Goal: Find specific page/section: Find specific page/section

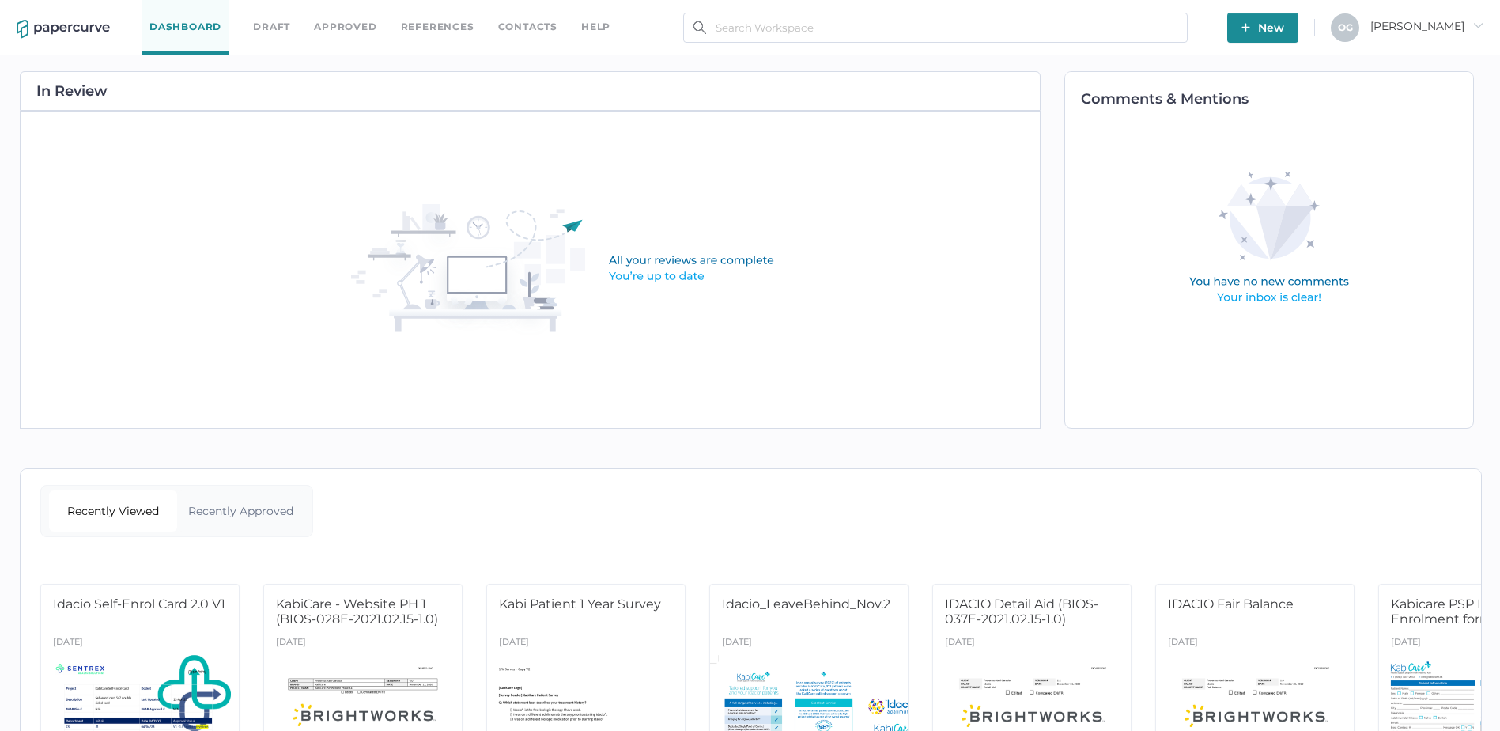
click at [338, 31] on link "Approved" at bounding box center [345, 26] width 62 height 17
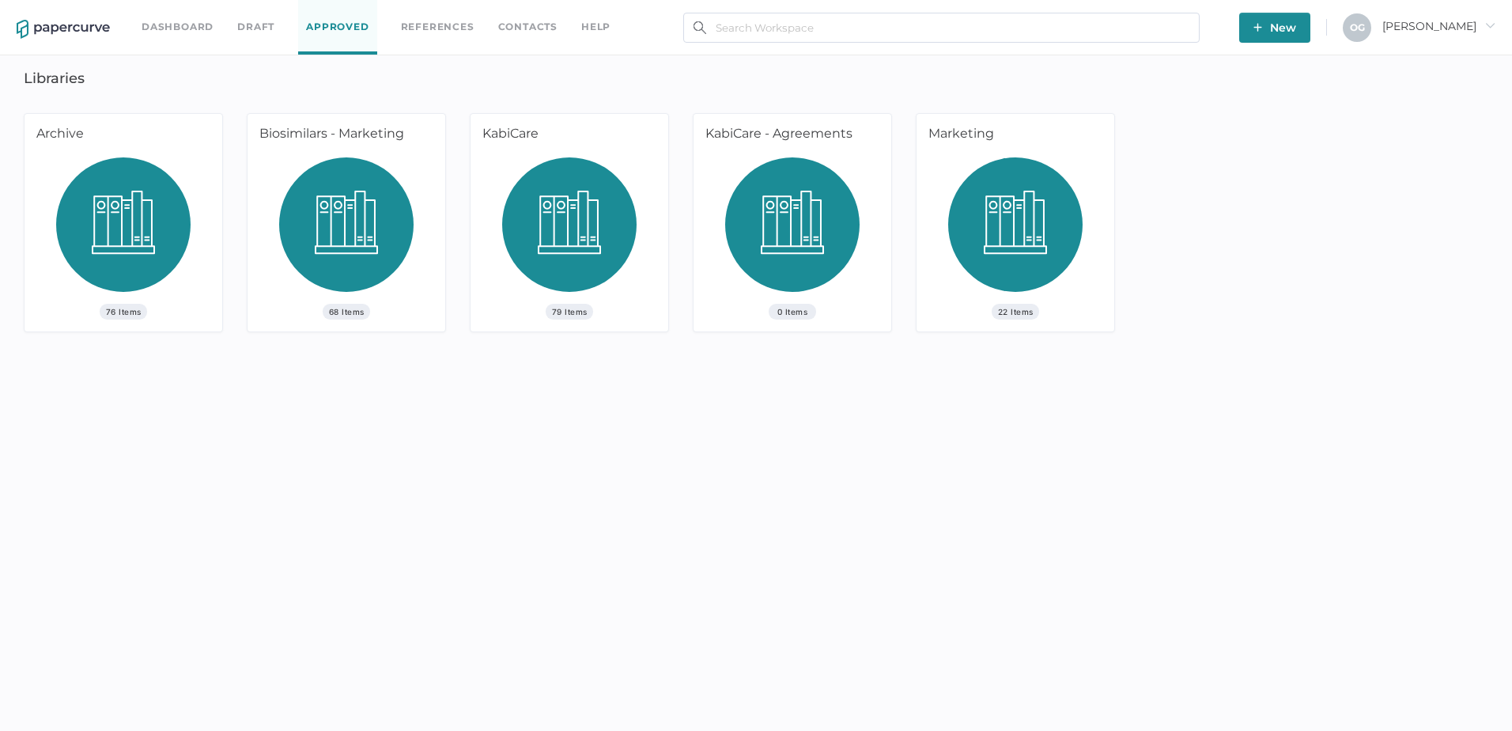
click at [795, 250] on img at bounding box center [792, 230] width 134 height 146
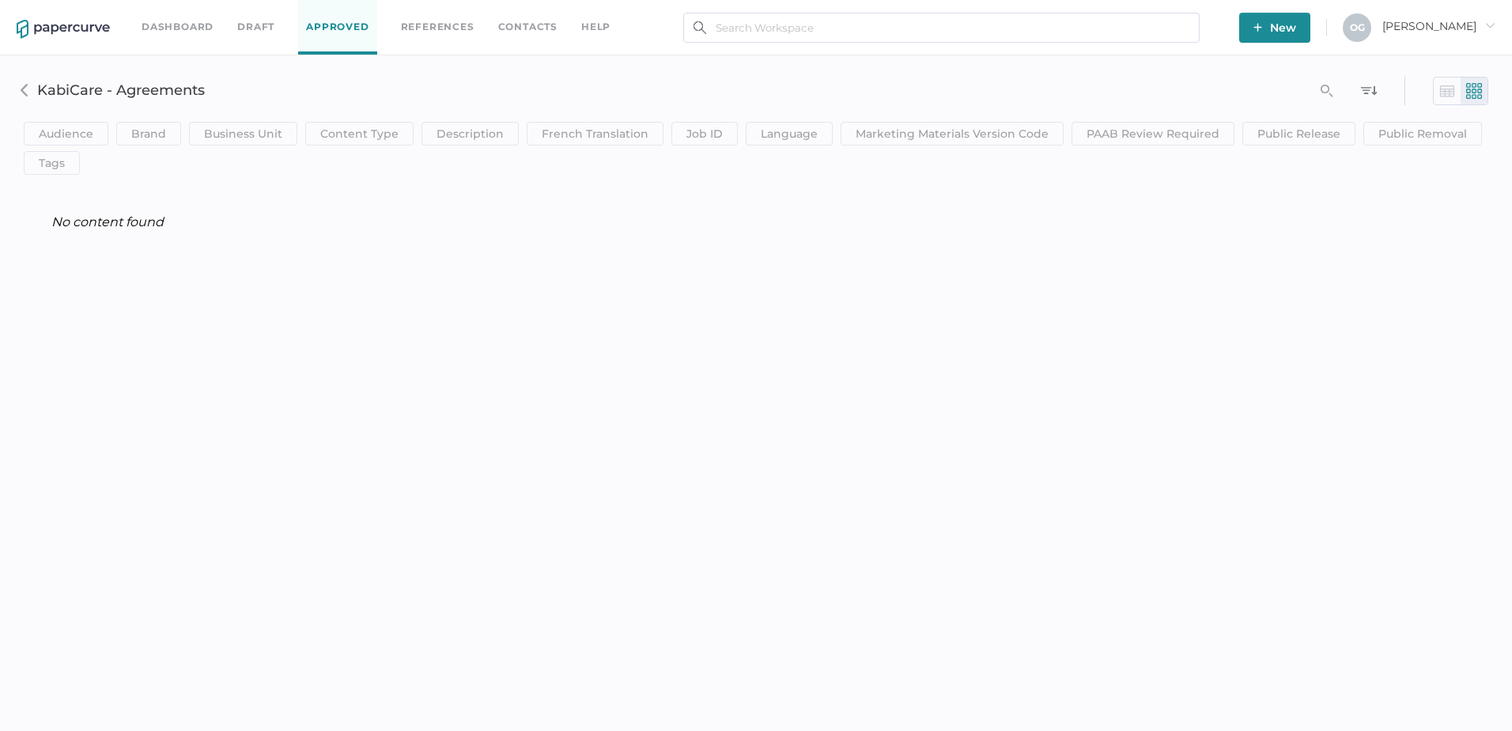
click at [323, 35] on link "Approved" at bounding box center [337, 27] width 78 height 55
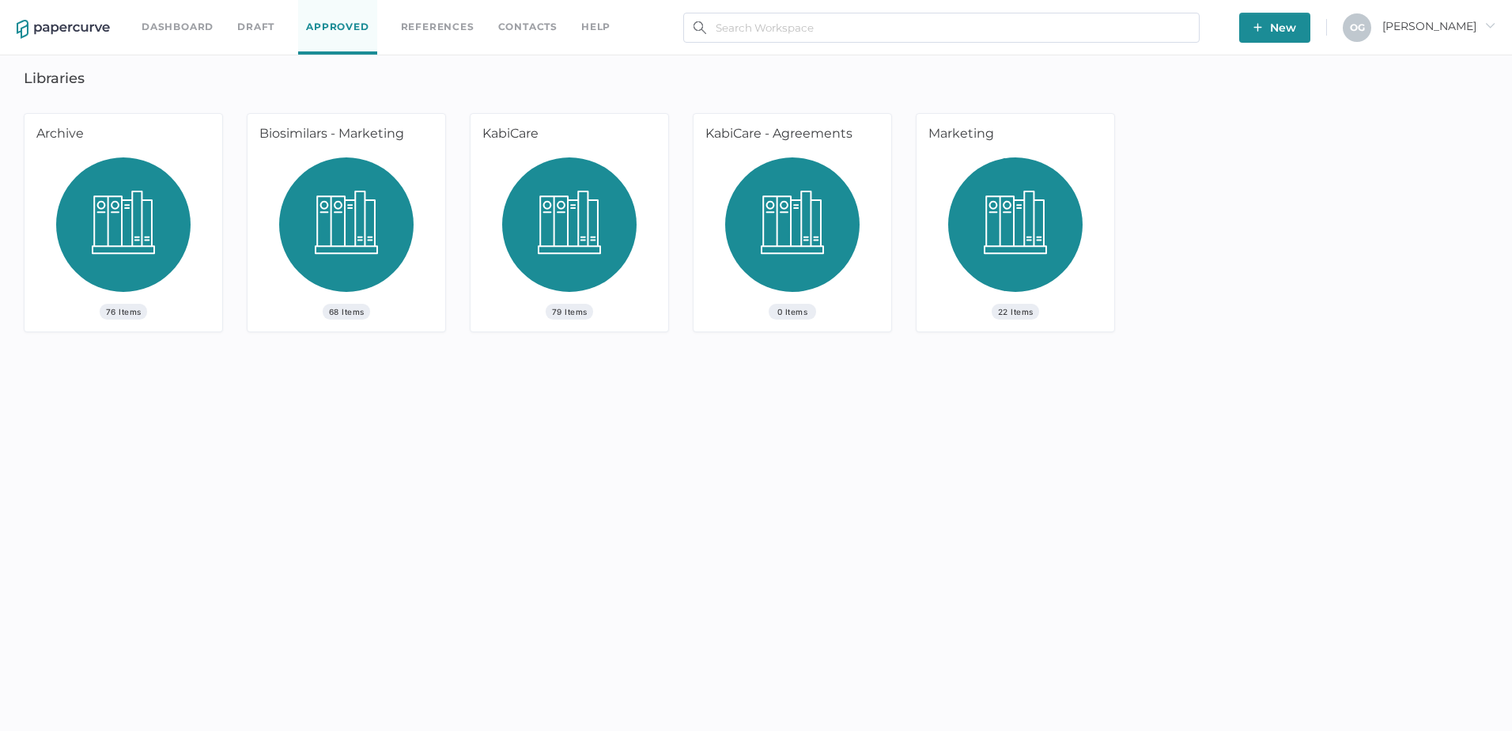
click at [175, 21] on link "Dashboard" at bounding box center [178, 26] width 72 height 17
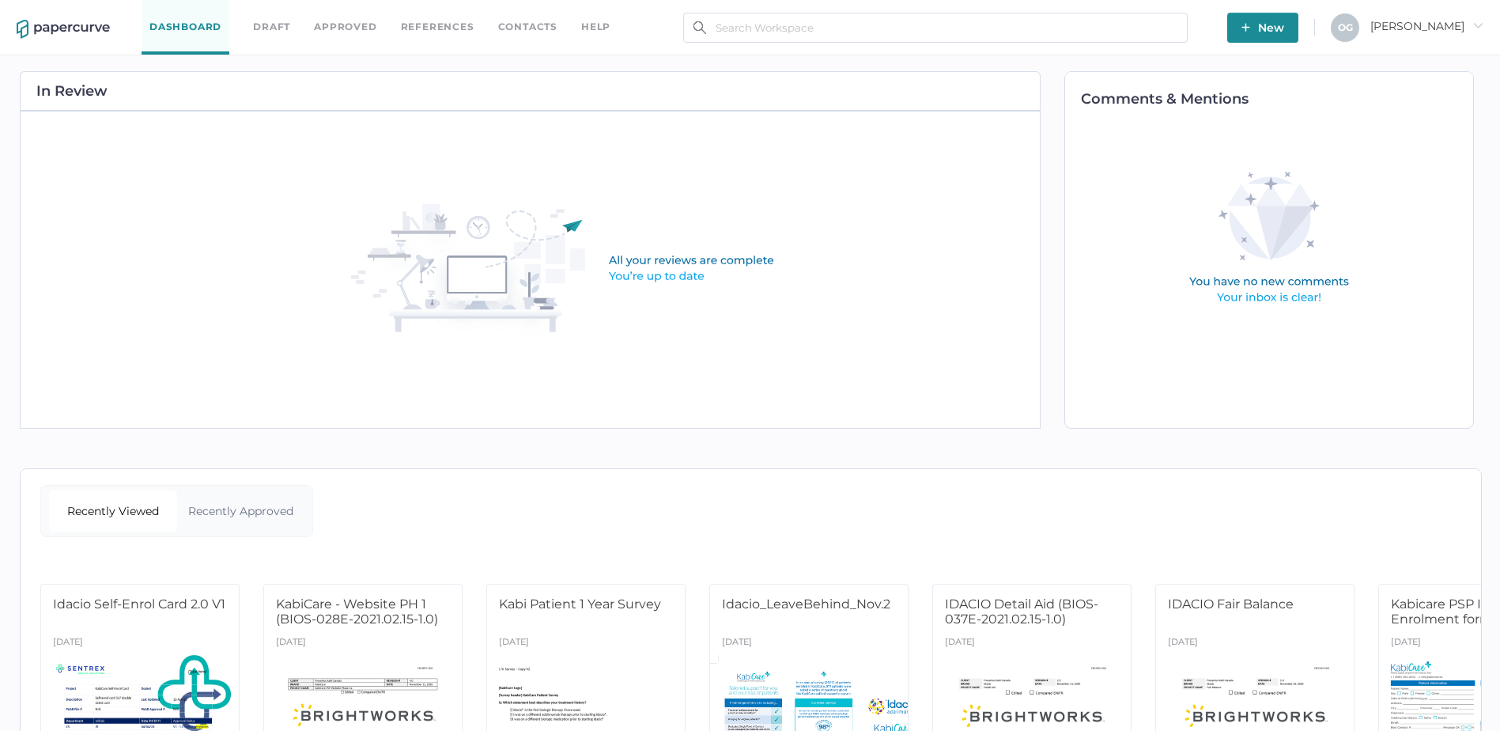
click at [350, 29] on link "Approved" at bounding box center [345, 26] width 62 height 17
